Goal: Task Accomplishment & Management: Manage account settings

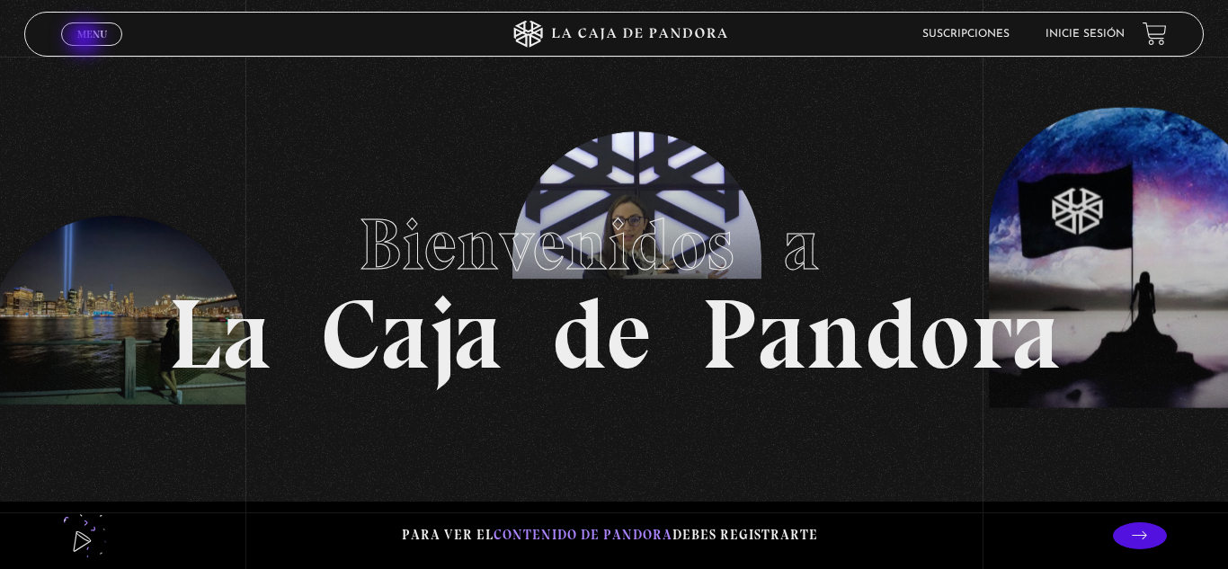
click at [86, 40] on span "Menu" at bounding box center [92, 34] width 30 height 11
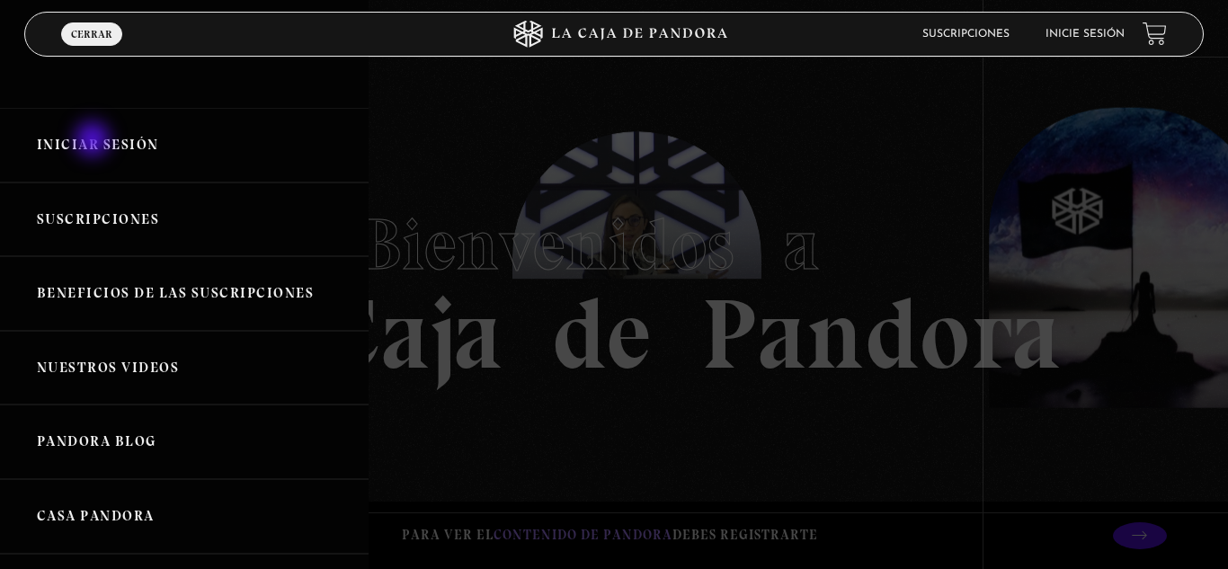
click at [94, 141] on link "Iniciar Sesión" at bounding box center [184, 145] width 368 height 75
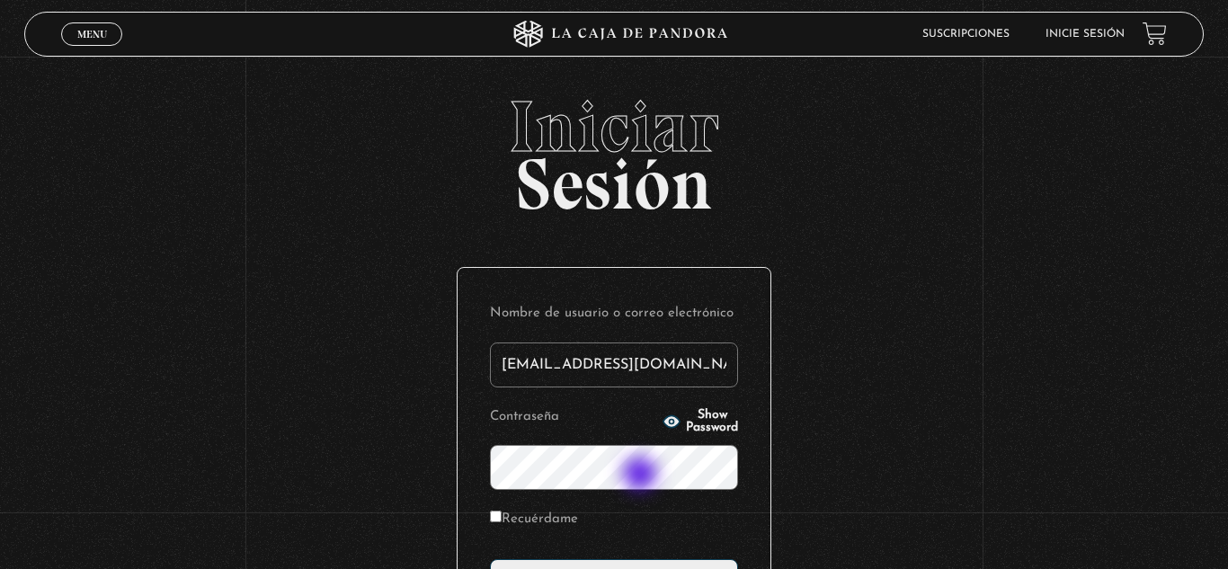
type input "marii1010@hotmail.com"
click at [699, 420] on span "Show Password" at bounding box center [712, 421] width 52 height 25
